Goal: Navigation & Orientation: Find specific page/section

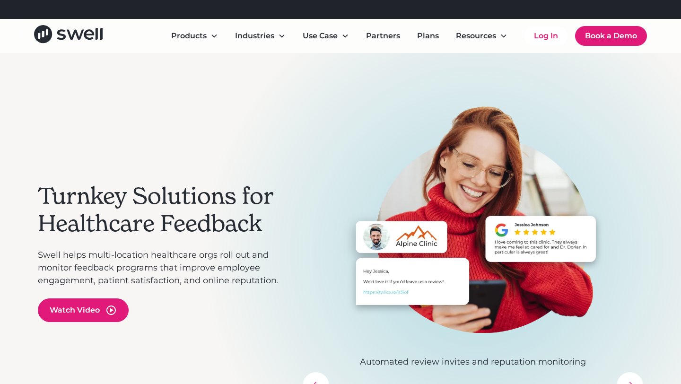
click at [306, 13] on div "Refer a clinic, get $300! Learn More" at bounding box center [333, 9] width 130 height 11
click at [354, 11] on div "Refer a clinic, get $300! Learn More" at bounding box center [333, 9] width 130 height 11
click at [374, 12] on link "Learn More" at bounding box center [376, 9] width 43 height 9
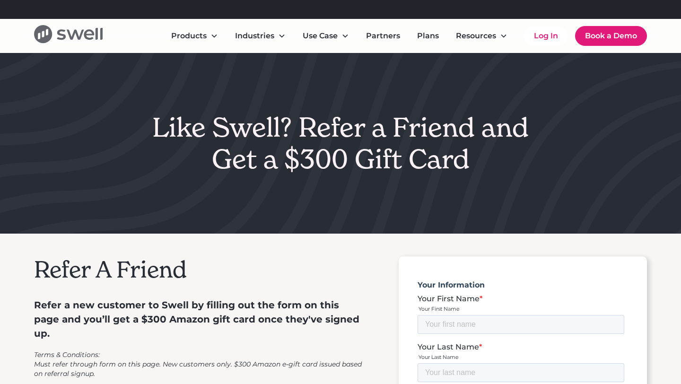
click at [90, 35] on icon "home" at bounding box center [68, 34] width 69 height 18
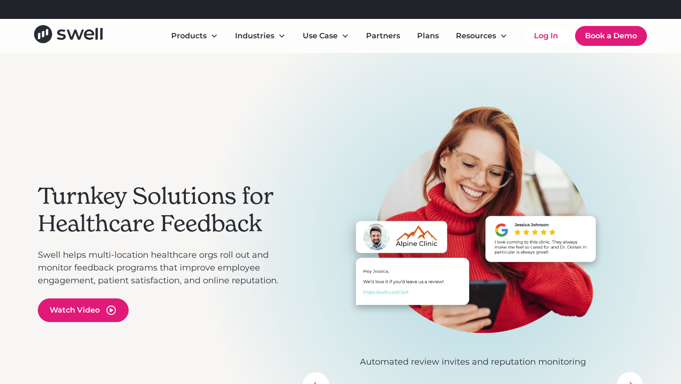
click at [337, 8] on div "Refer a clinic, get $300! Learn More" at bounding box center [333, 9] width 130 height 11
click at [355, 9] on div "Refer a clinic, get $300! Learn More" at bounding box center [333, 9] width 130 height 11
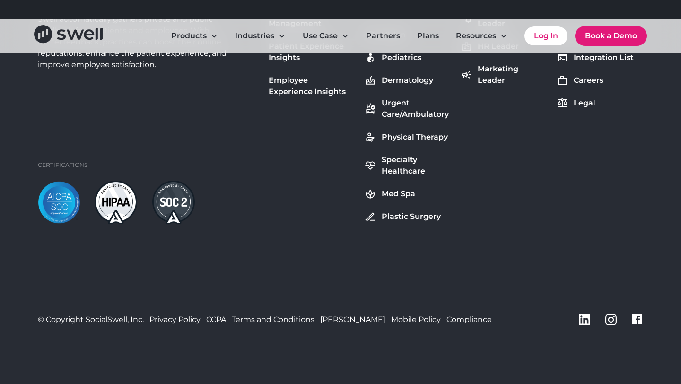
scroll to position [3580, 0]
click at [397, 135] on div "Physical Therapy" at bounding box center [414, 136] width 66 height 11
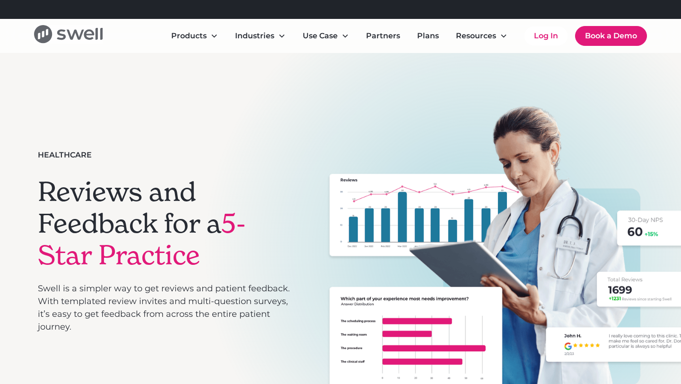
click at [89, 39] on icon "home" at bounding box center [89, 35] width 10 height 10
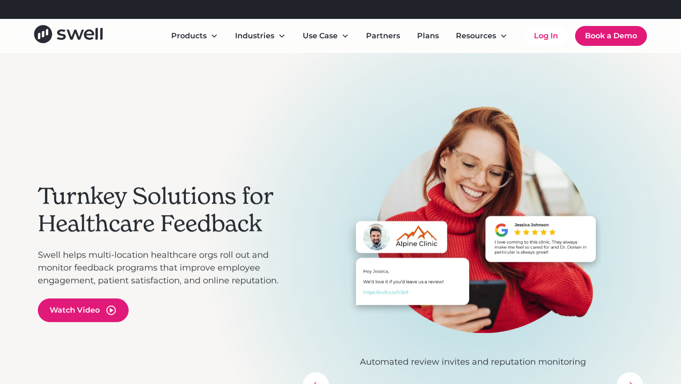
click at [204, 40] on div "Products" at bounding box center [188, 35] width 35 height 11
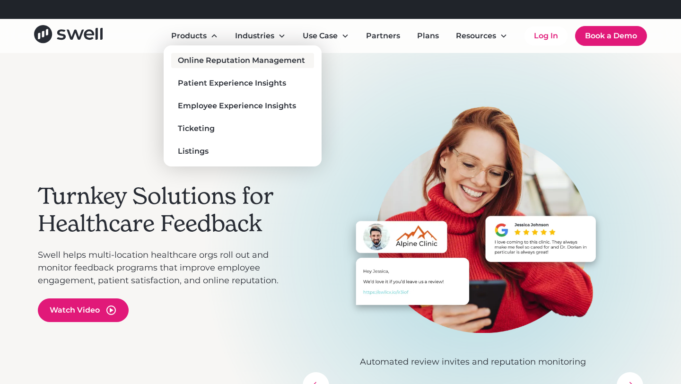
click at [213, 56] on div "Online Reputation Management" at bounding box center [241, 60] width 127 height 11
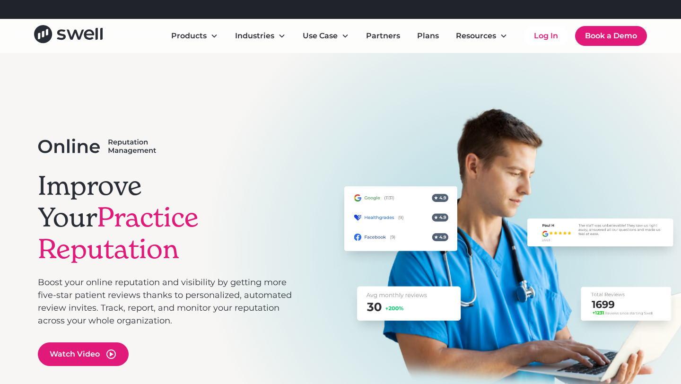
click at [377, 9] on link "Learn More" at bounding box center [376, 9] width 43 height 9
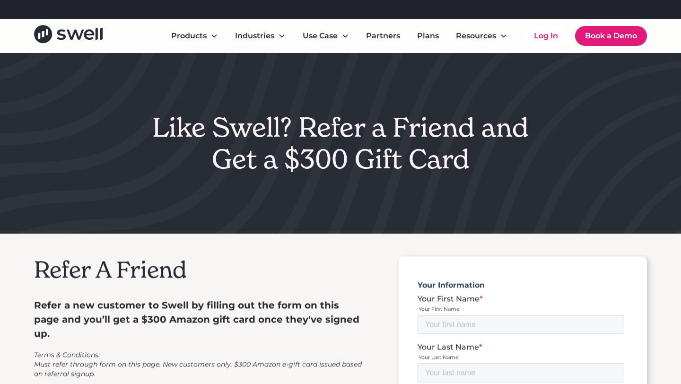
click at [410, 10] on div "Refer a clinic, get $300! Learn More" at bounding box center [352, 9] width 582 height 19
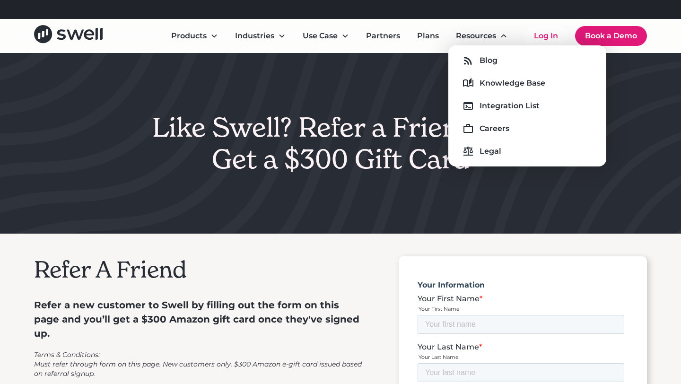
click at [497, 120] on div "Blog Knowledge Base Integration List Careers Legal" at bounding box center [527, 106] width 143 height 106
click at [499, 129] on div "Careers" at bounding box center [494, 128] width 30 height 11
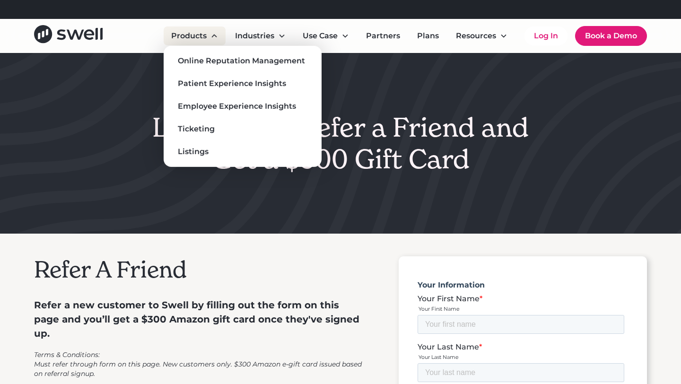
click at [189, 39] on div "Products" at bounding box center [188, 35] width 35 height 11
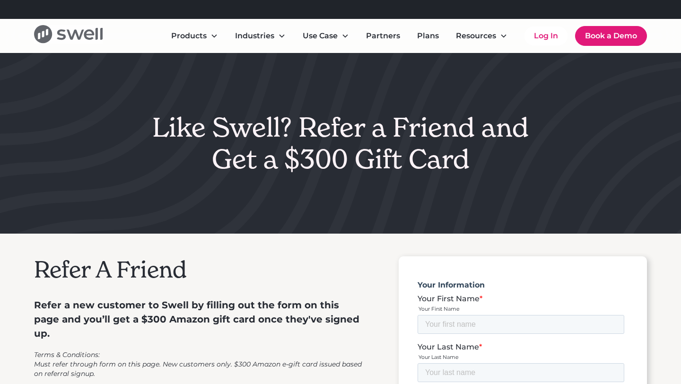
click at [79, 43] on icon "home" at bounding box center [68, 34] width 69 height 18
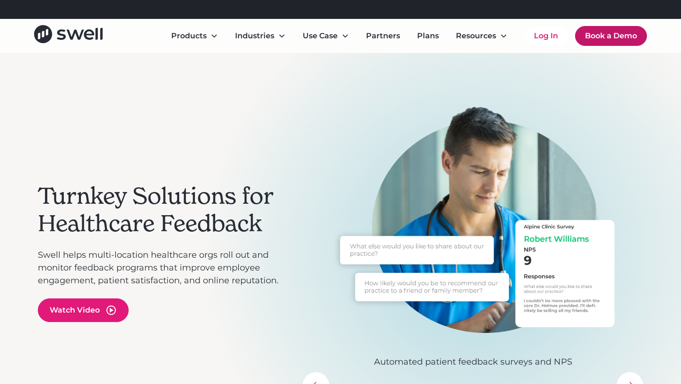
click at [603, 39] on link "Book a Demo" at bounding box center [611, 36] width 72 height 20
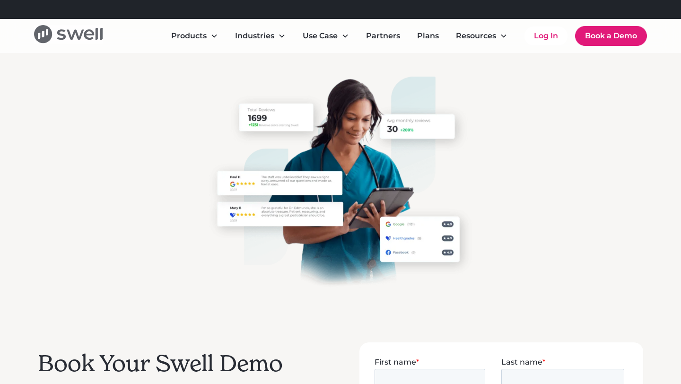
click at [78, 39] on icon "home" at bounding box center [75, 35] width 17 height 10
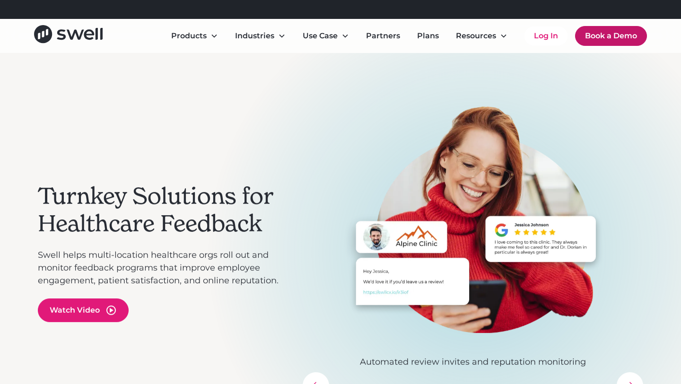
click at [600, 35] on link "Book a Demo" at bounding box center [611, 36] width 72 height 20
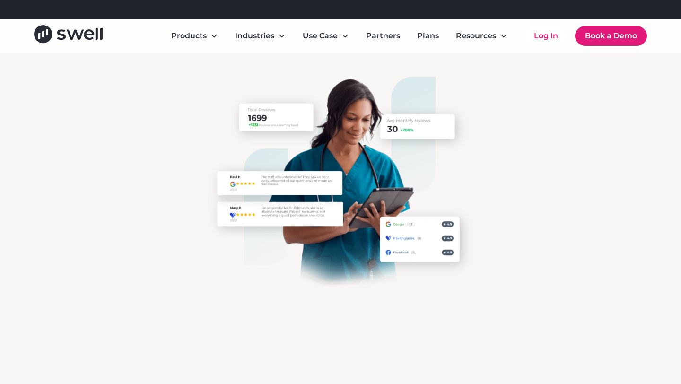
click at [372, 13] on link "Learn More" at bounding box center [376, 9] width 43 height 9
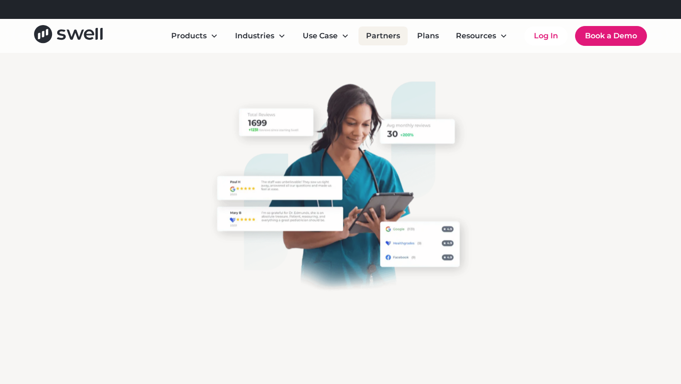
scroll to position [1, 0]
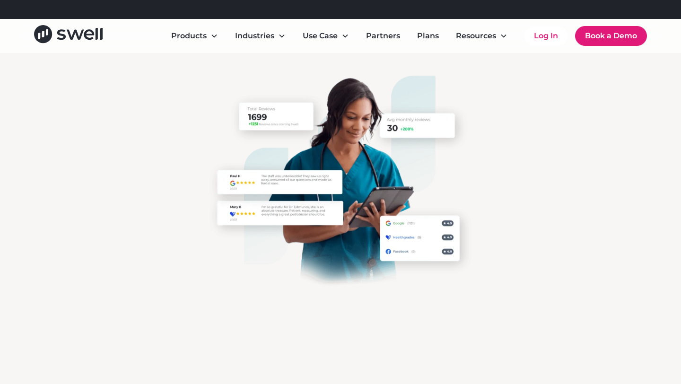
click at [359, 7] on link "Learn More" at bounding box center [376, 9] width 43 height 9
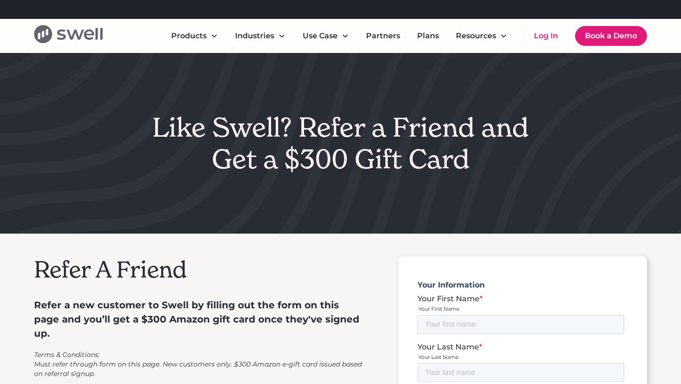
click at [80, 35] on icon "home" at bounding box center [75, 35] width 17 height 10
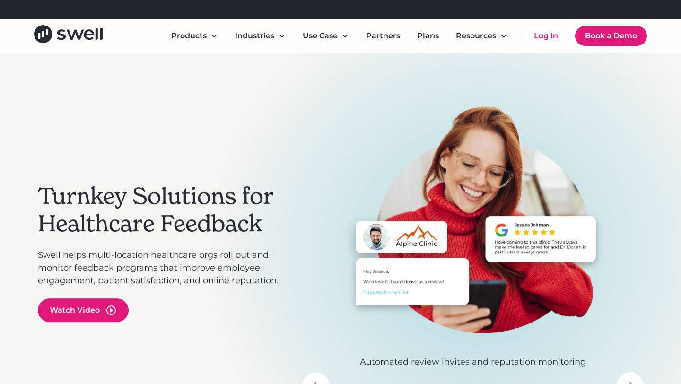
click at [359, 9] on link "Learn More" at bounding box center [376, 9] width 43 height 9
click at [534, 35] on link "Log In" at bounding box center [545, 35] width 43 height 19
